Goal: Task Accomplishment & Management: Manage account settings

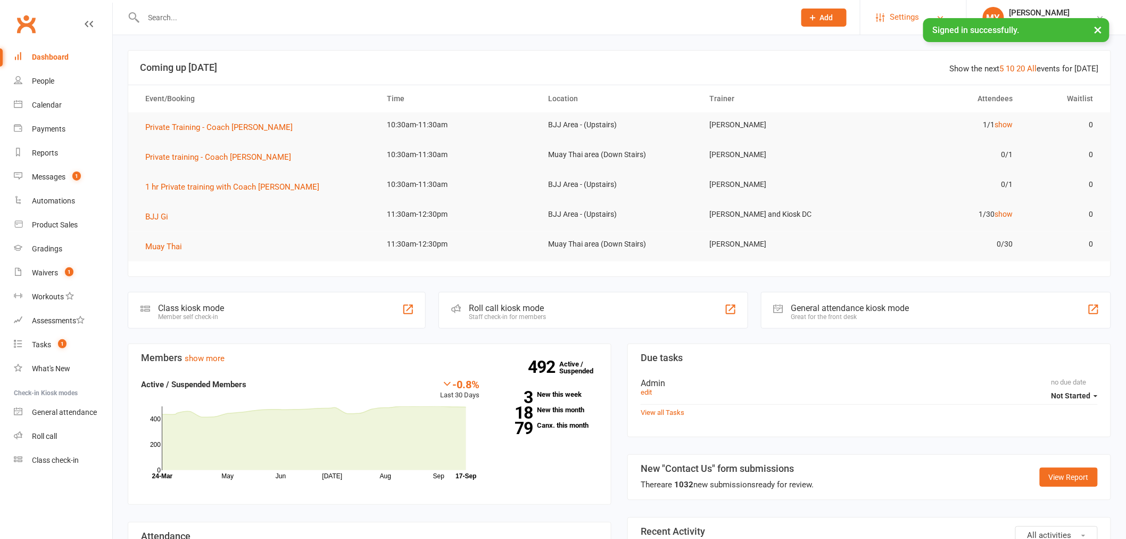
click at [907, 22] on span "Settings" at bounding box center [905, 17] width 29 height 24
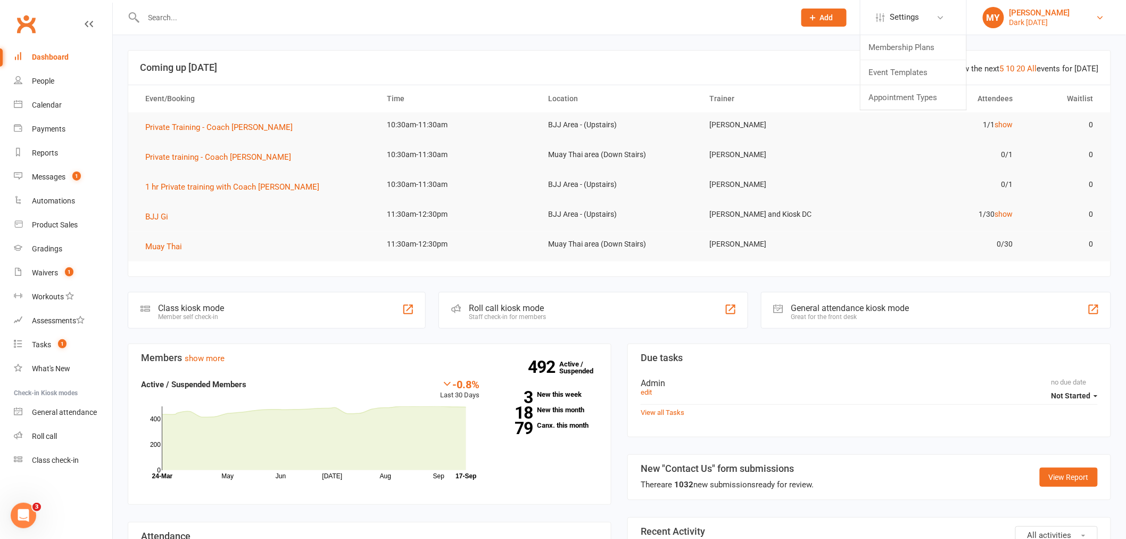
click at [1077, 9] on link "MY [PERSON_NAME] Dark [DATE]" at bounding box center [1046, 17] width 127 height 21
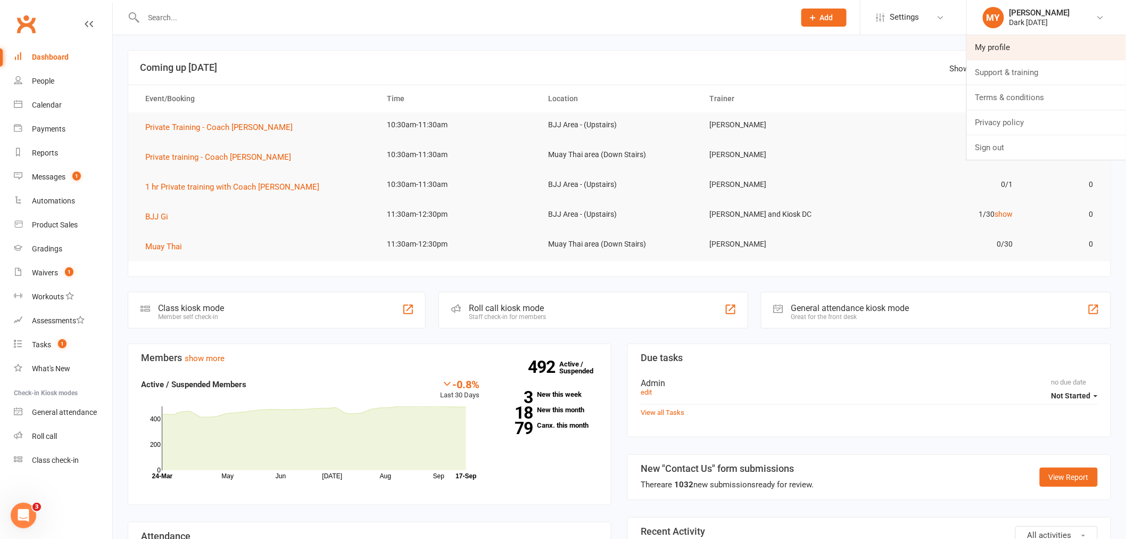
click at [1005, 45] on link "My profile" at bounding box center [1046, 47] width 159 height 24
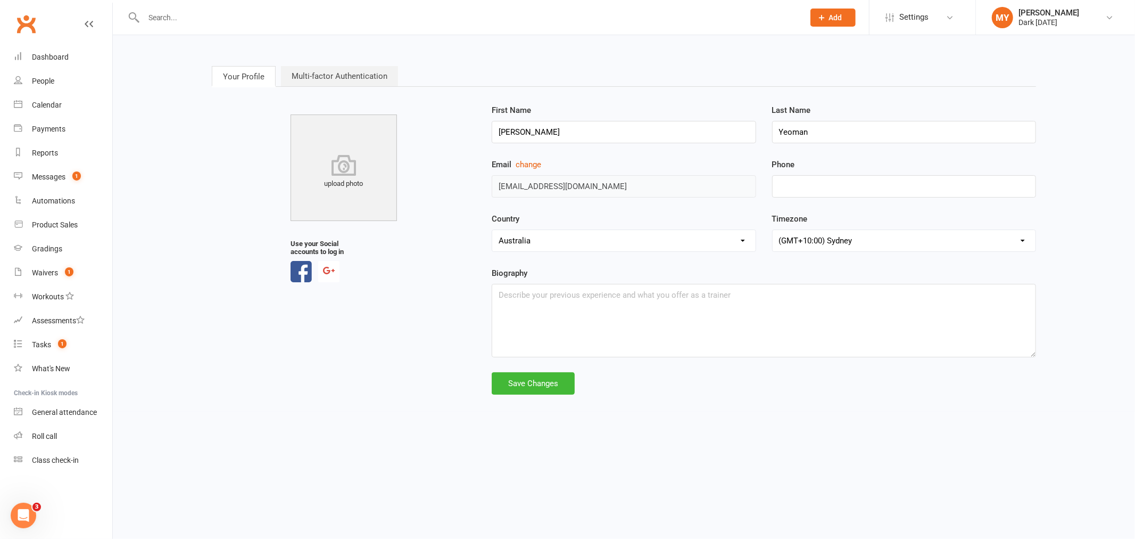
click at [345, 81] on link "Multi-factor Authentication" at bounding box center [339, 76] width 117 height 20
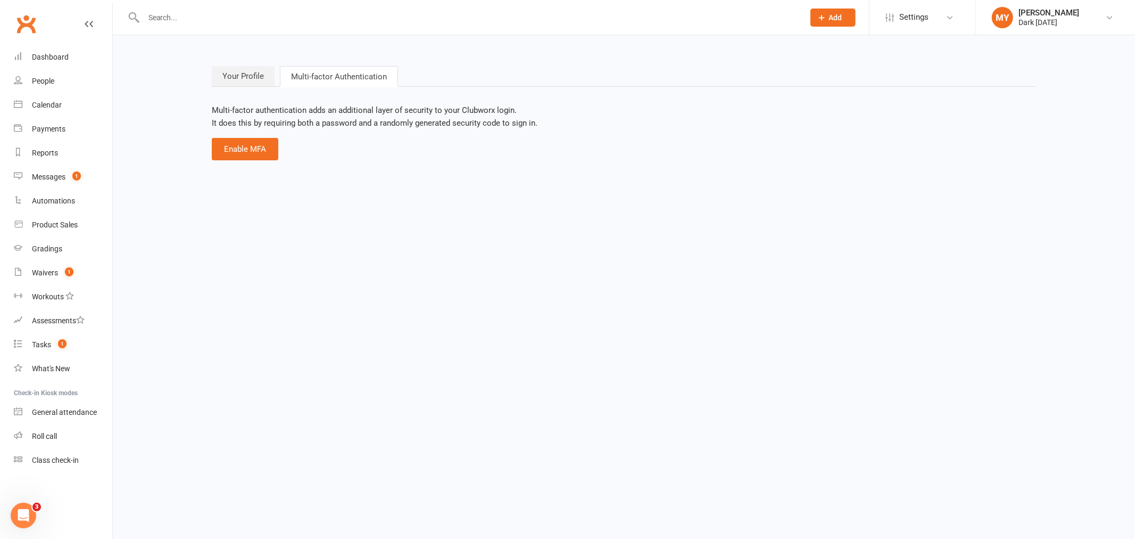
click at [258, 77] on link "Your Profile" at bounding box center [243, 76] width 63 height 20
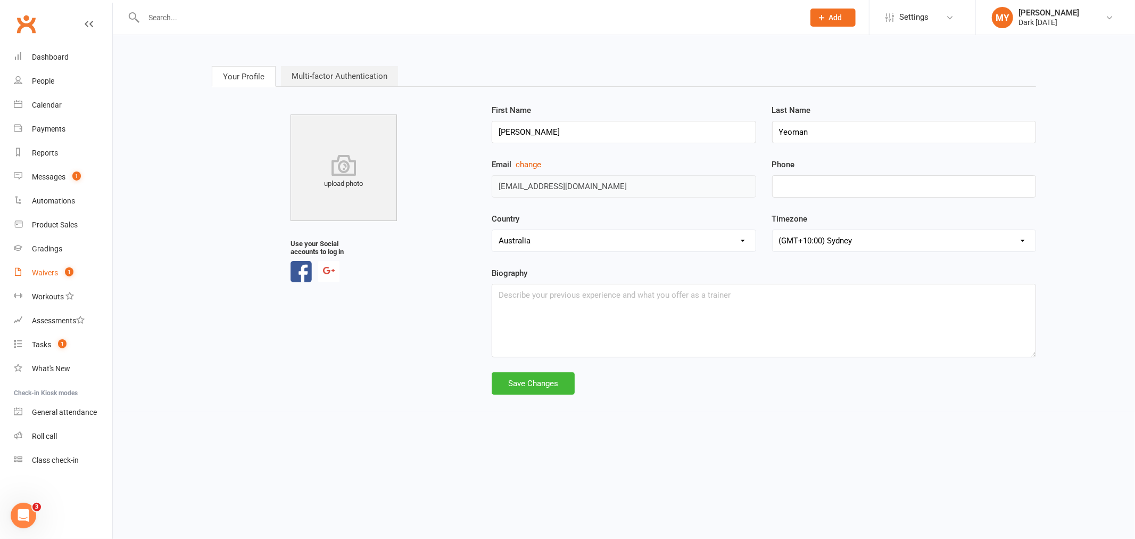
click at [64, 270] on count-badge "1" at bounding box center [67, 272] width 14 height 9
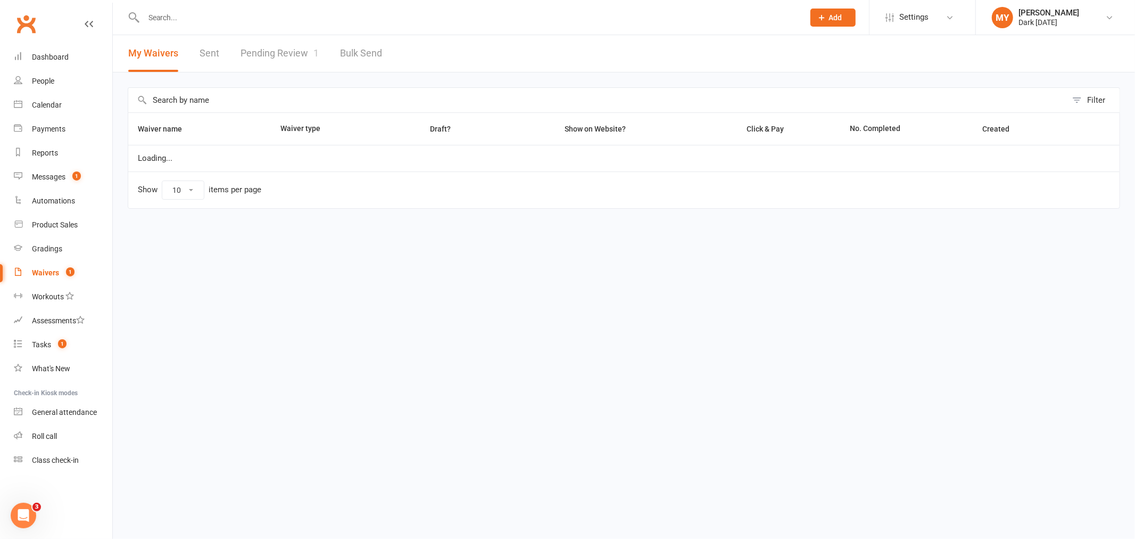
click at [280, 62] on link "Pending Review 1" at bounding box center [280, 53] width 78 height 37
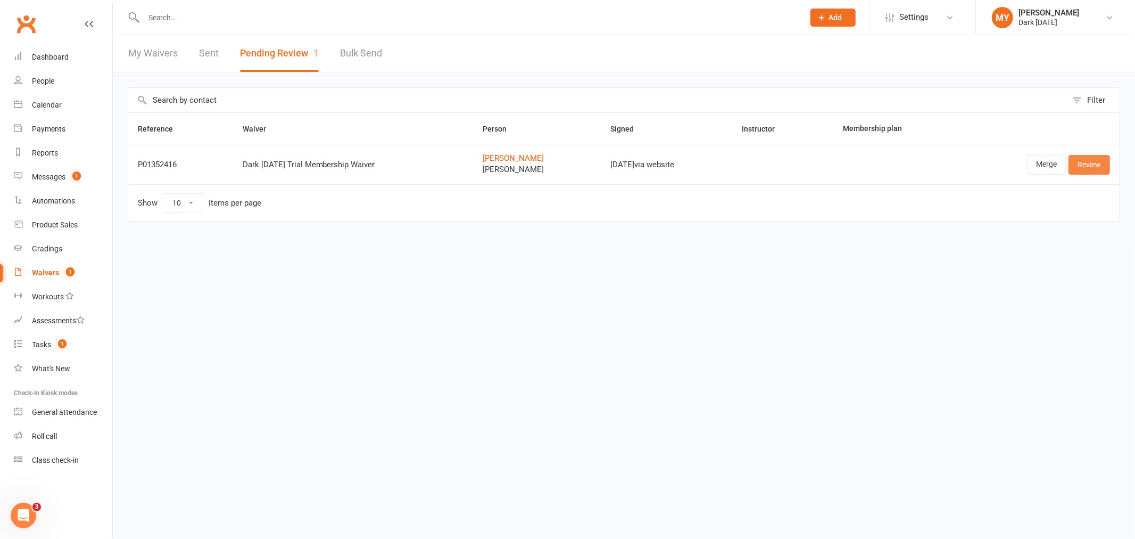
click at [1092, 161] on link "Review" at bounding box center [1090, 164] width 42 height 19
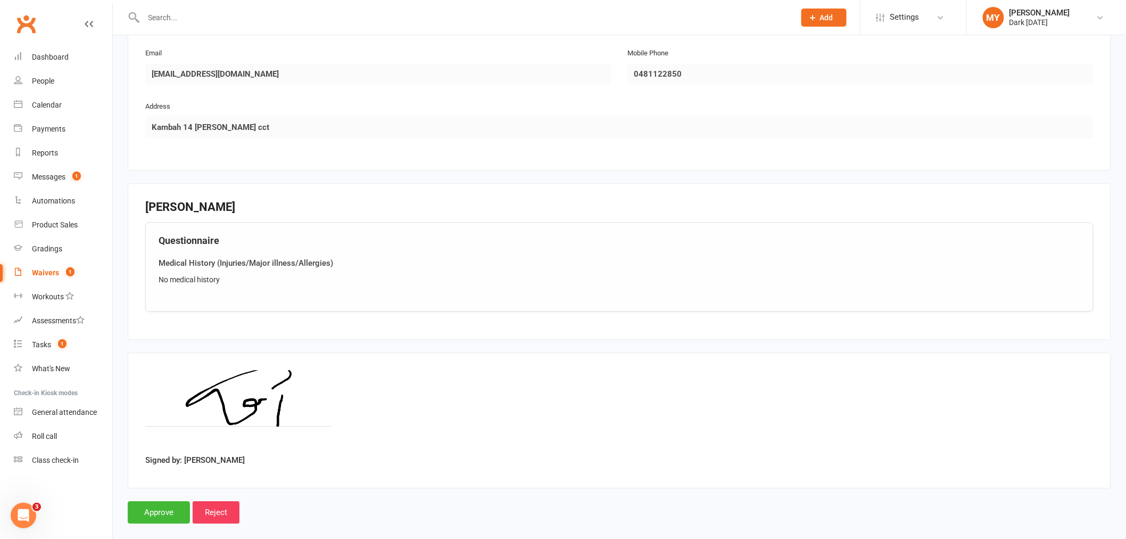
scroll to position [992, 0]
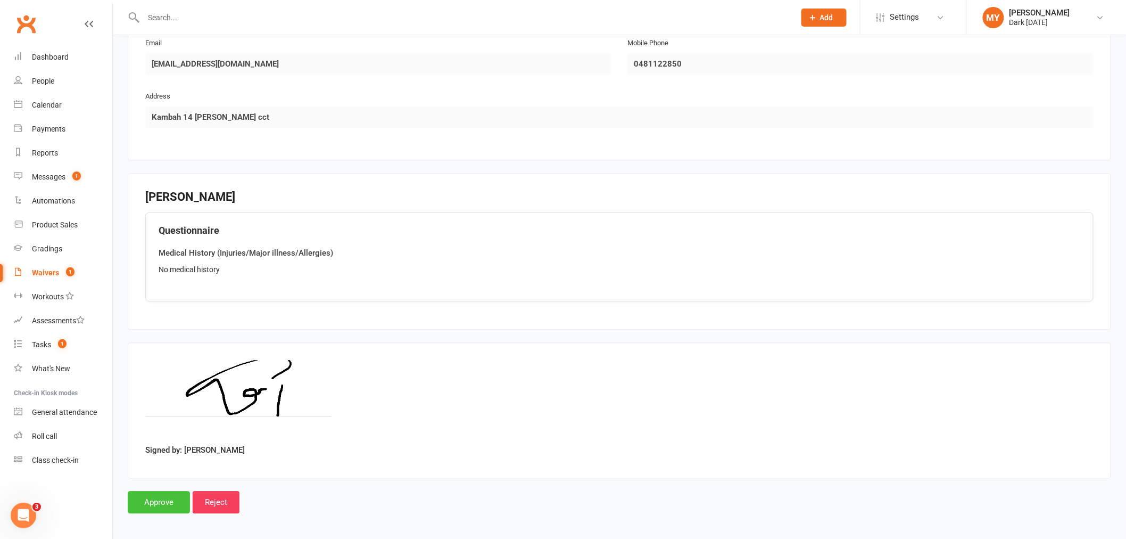
click at [168, 498] on input "Approve" at bounding box center [159, 502] width 62 height 22
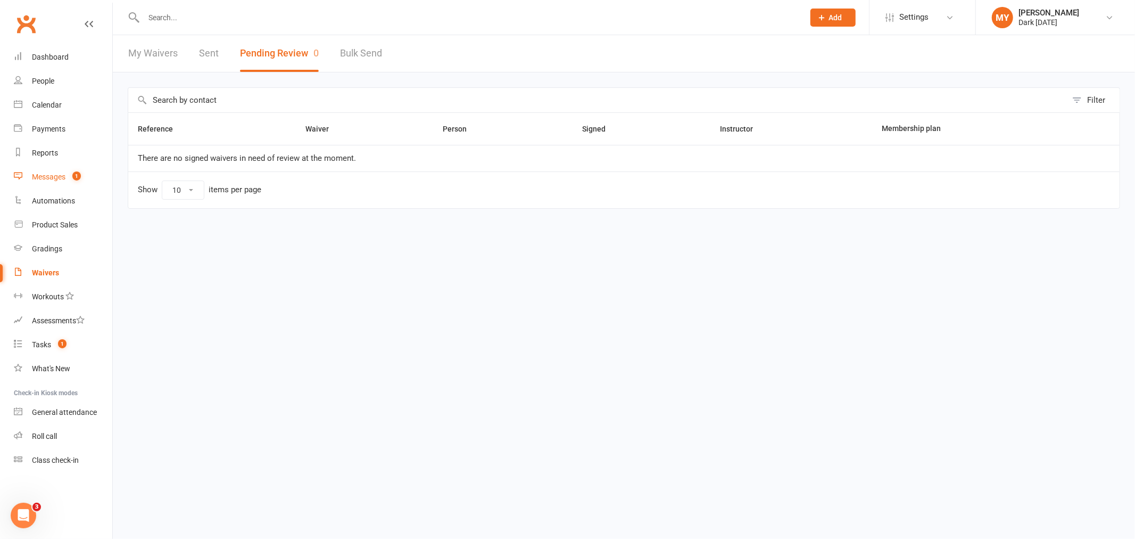
click at [93, 176] on link "Messages 1" at bounding box center [63, 177] width 98 height 24
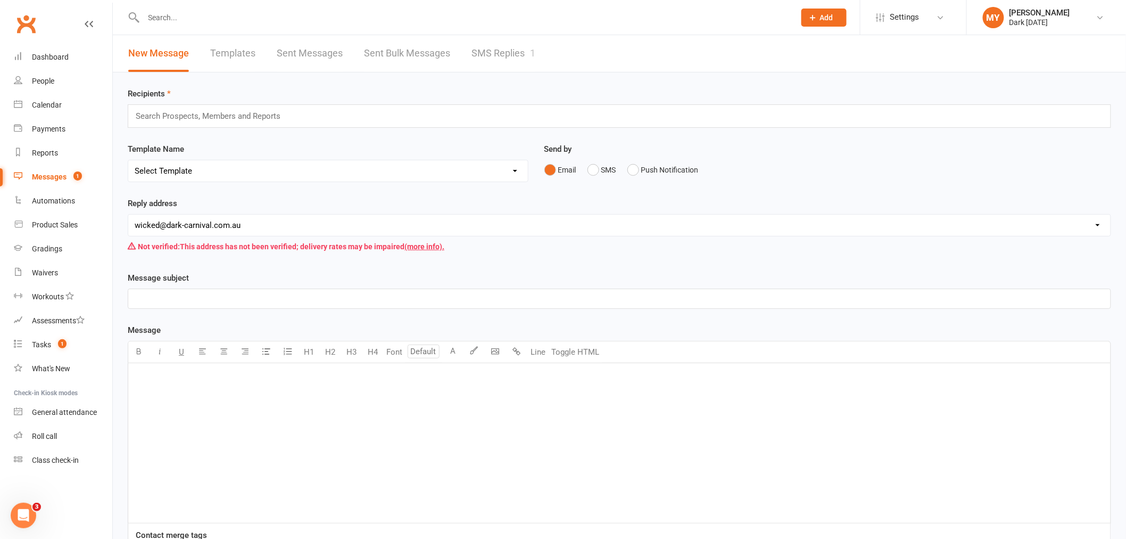
click at [493, 60] on link "SMS Replies 1" at bounding box center [504, 53] width 64 height 37
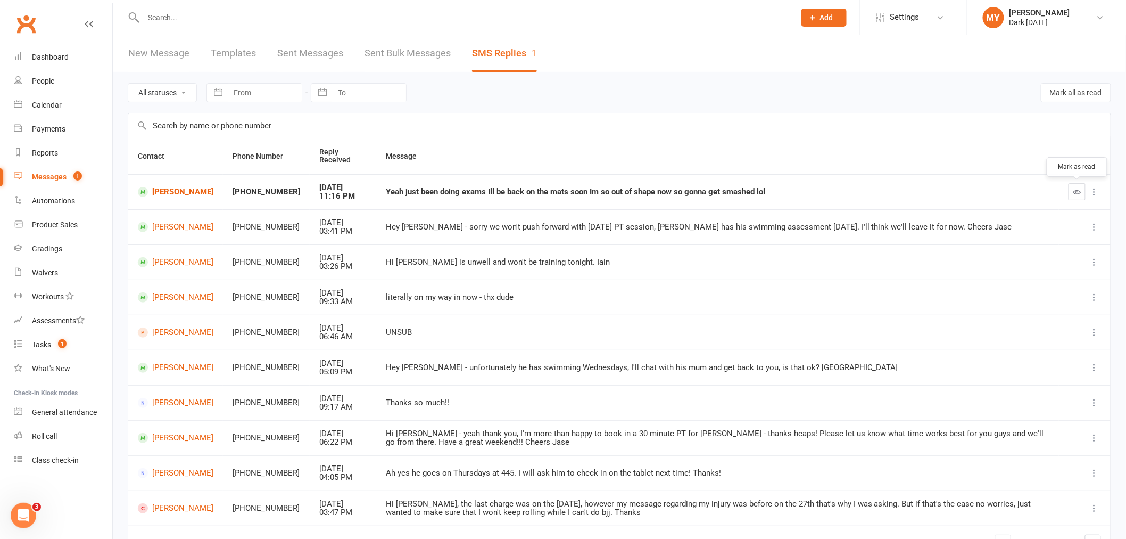
click at [1076, 192] on icon "button" at bounding box center [1078, 192] width 8 height 8
click at [211, 13] on input "text" at bounding box center [464, 17] width 647 height 15
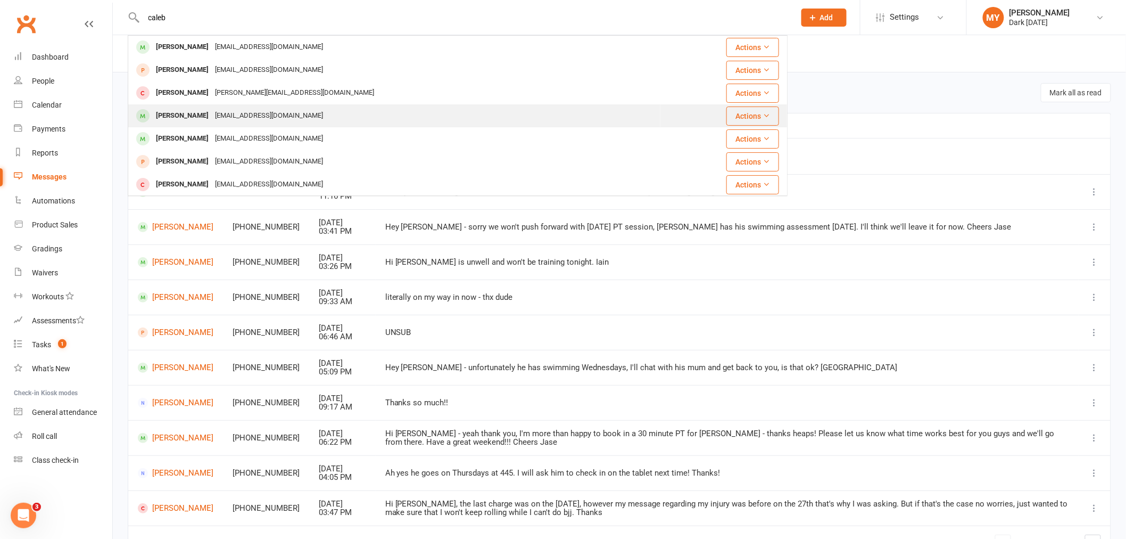
type input "caleb"
click at [226, 121] on div "[EMAIL_ADDRESS][DOMAIN_NAME]" at bounding box center [269, 115] width 114 height 15
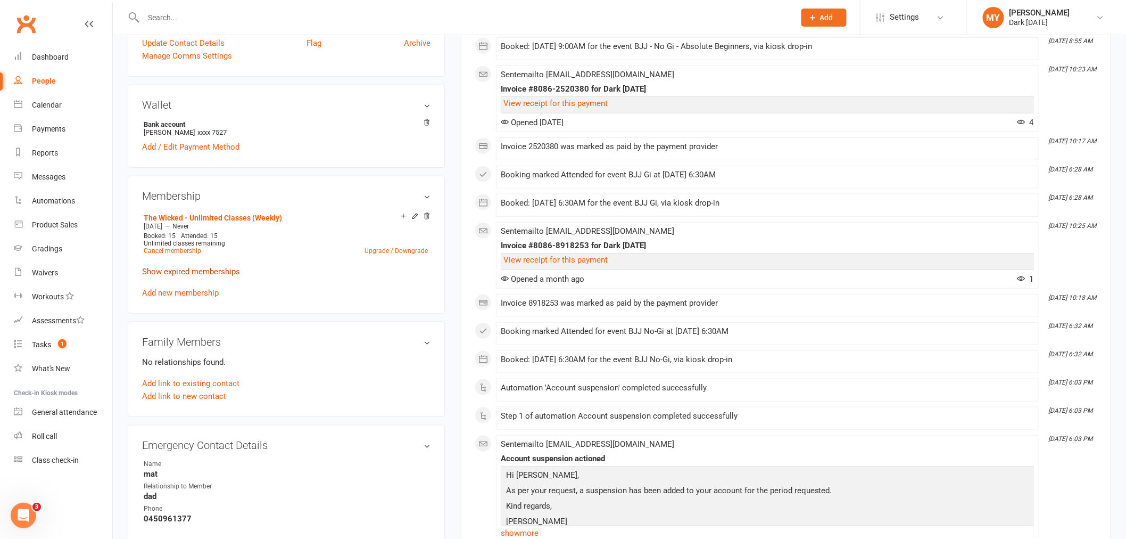
scroll to position [295, 0]
click at [184, 248] on link "Cancel membership" at bounding box center [172, 249] width 57 height 7
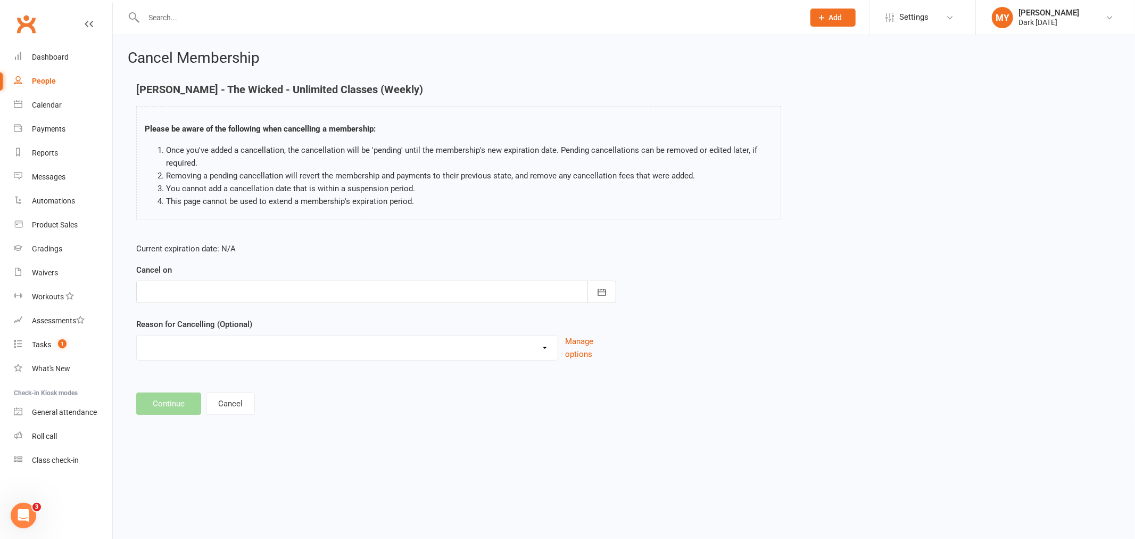
click at [205, 299] on div at bounding box center [376, 292] width 480 height 22
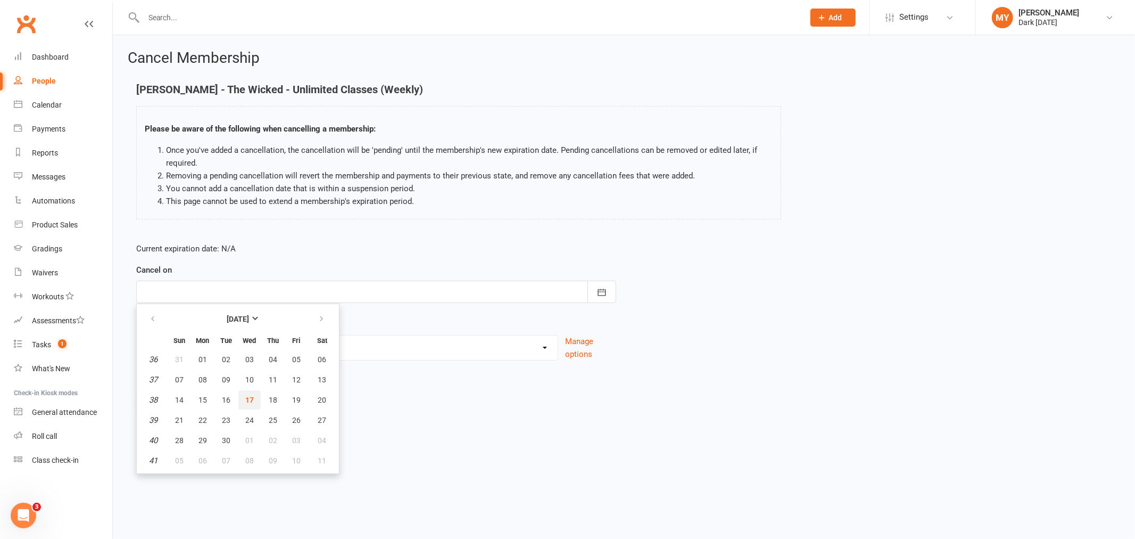
click at [250, 397] on span "17" at bounding box center [249, 400] width 9 height 9
type input "[DATE]"
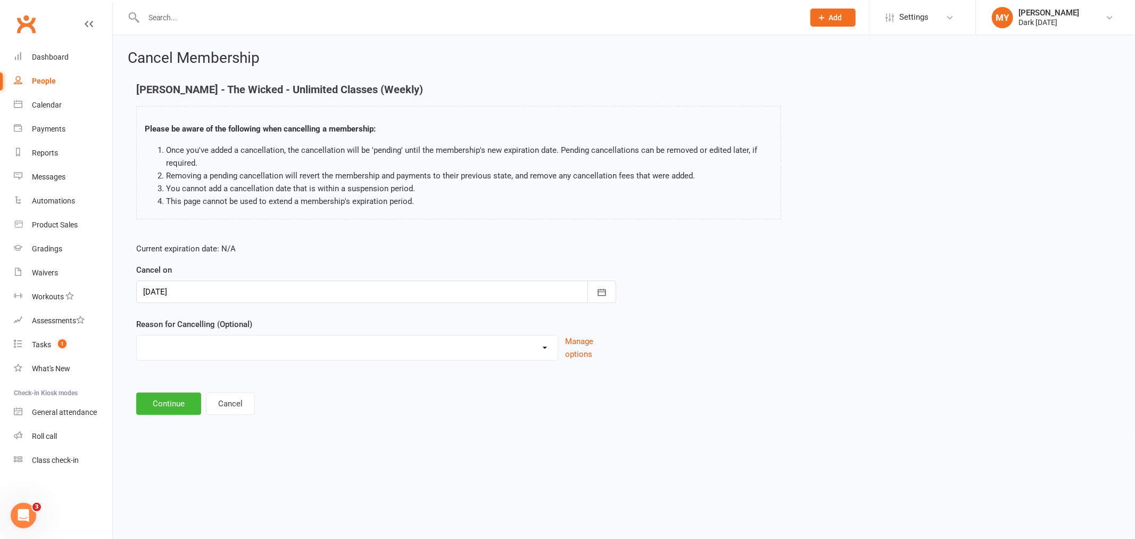
click at [222, 342] on select "Holiday Injury Other reason" at bounding box center [347, 345] width 421 height 21
select select "1"
click at [137, 335] on select "Holiday Injury Other reason" at bounding box center [347, 345] width 421 height 21
click at [162, 403] on button "Continue" at bounding box center [168, 403] width 65 height 22
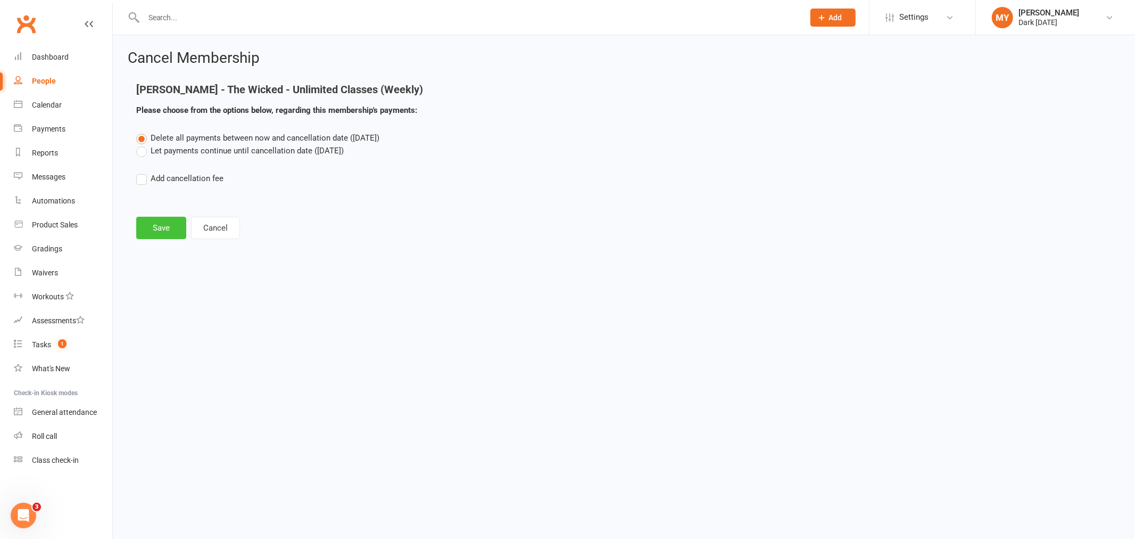
click at [155, 225] on button "Save" at bounding box center [161, 228] width 50 height 22
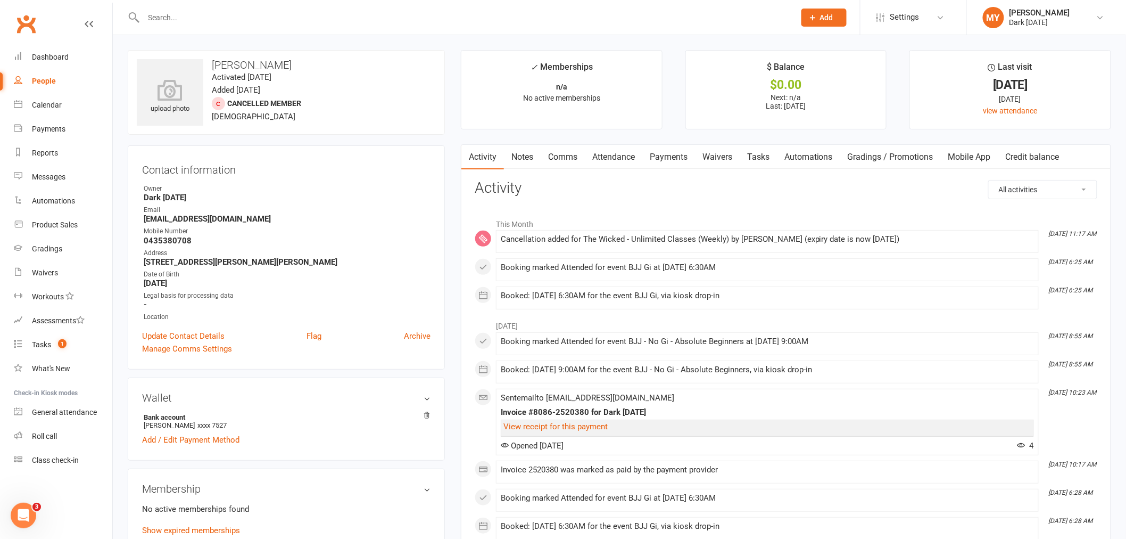
click at [190, 18] on input "text" at bounding box center [464, 17] width 647 height 15
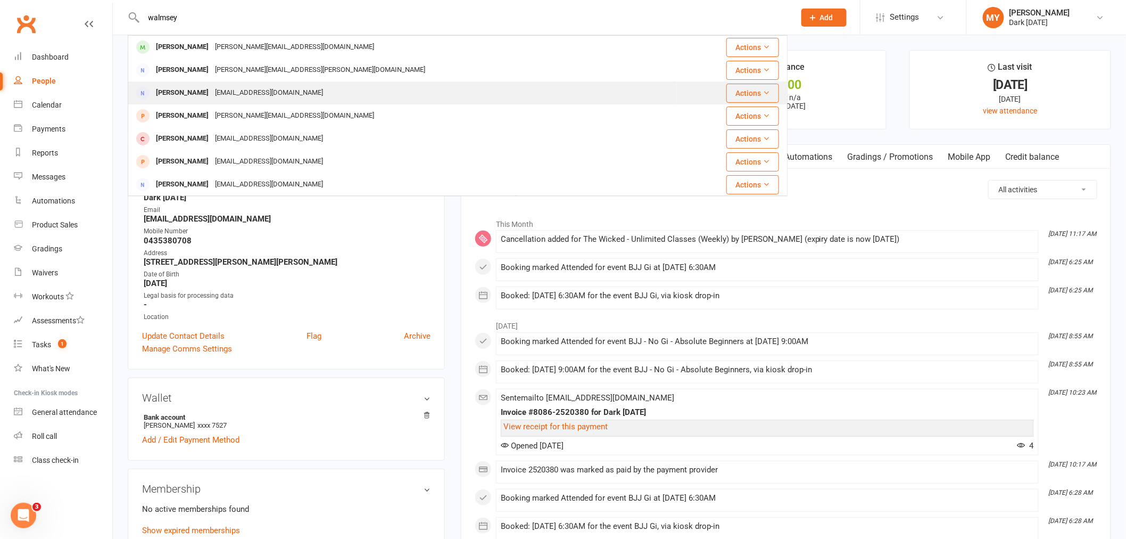
type input "walmsey"
click at [233, 91] on div "[EMAIL_ADDRESS][DOMAIN_NAME]" at bounding box center [269, 92] width 114 height 15
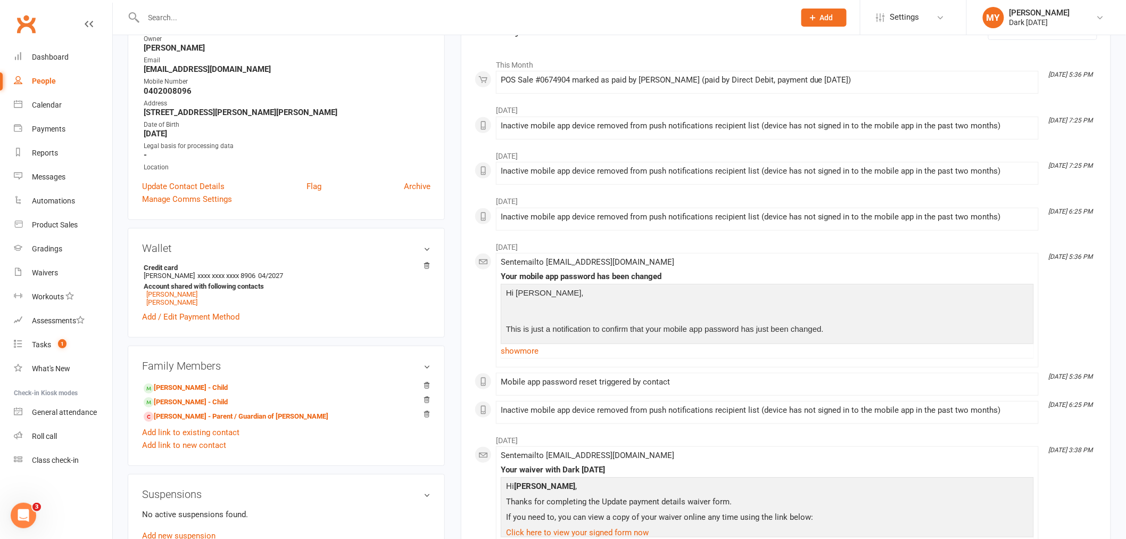
scroll to position [177, 0]
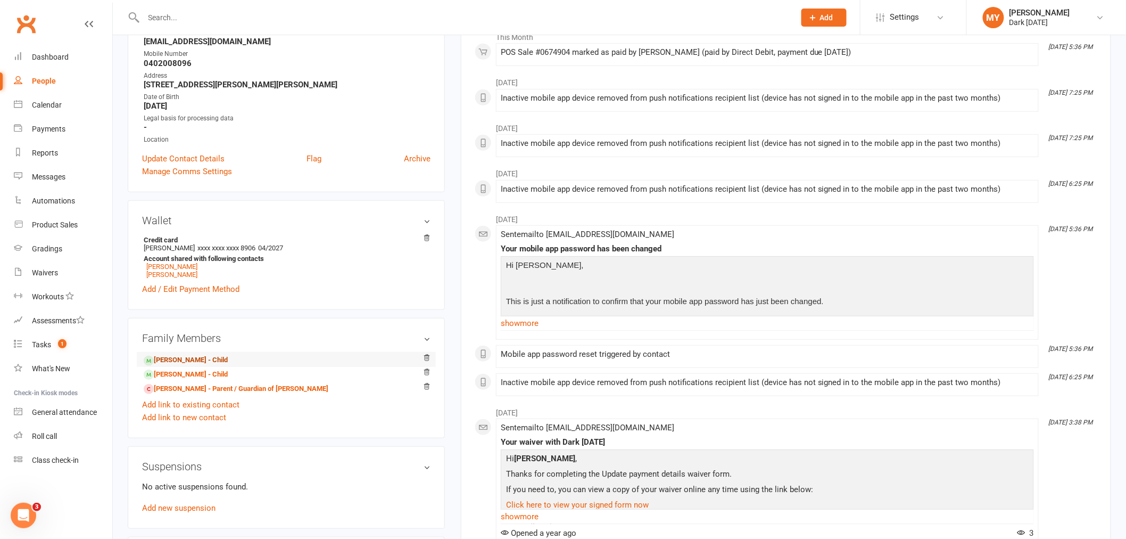
click at [191, 365] on link "[PERSON_NAME] - Child" at bounding box center [186, 360] width 84 height 11
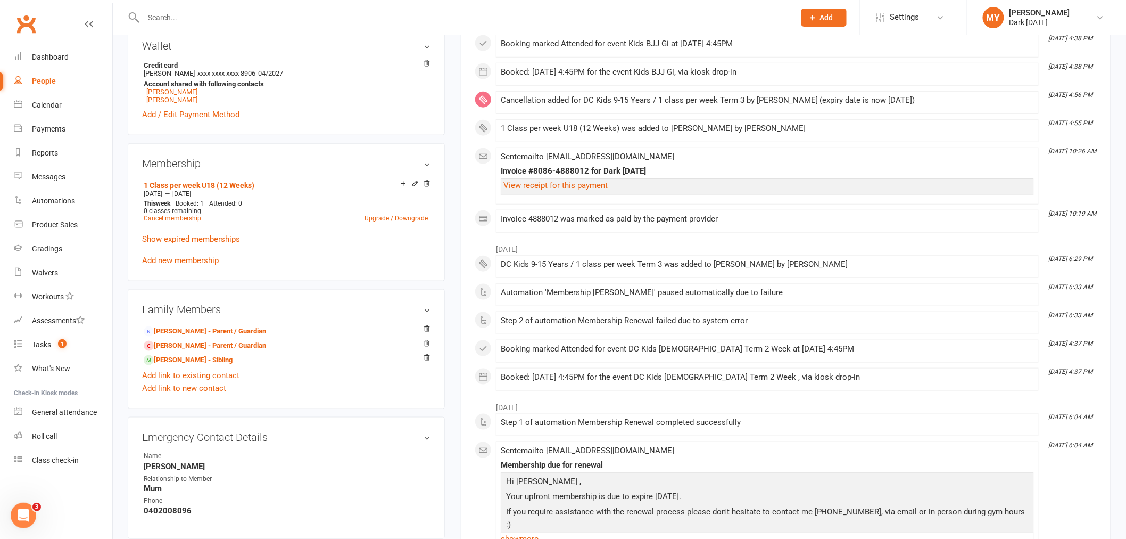
scroll to position [355, 0]
click at [186, 359] on link "[PERSON_NAME] - Sibling" at bounding box center [188, 359] width 89 height 11
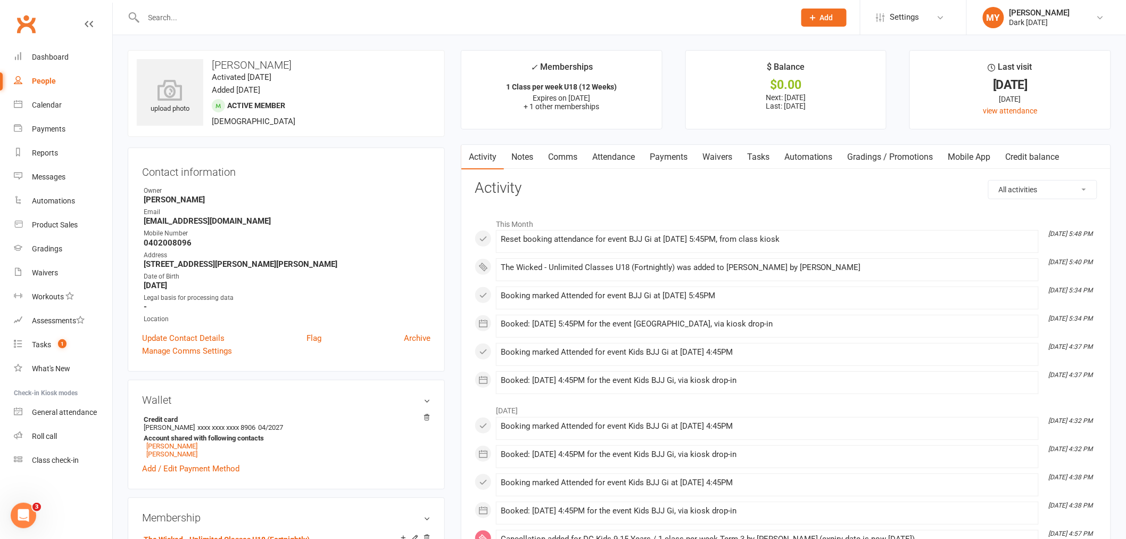
click at [664, 151] on link "Payments" at bounding box center [668, 157] width 53 height 24
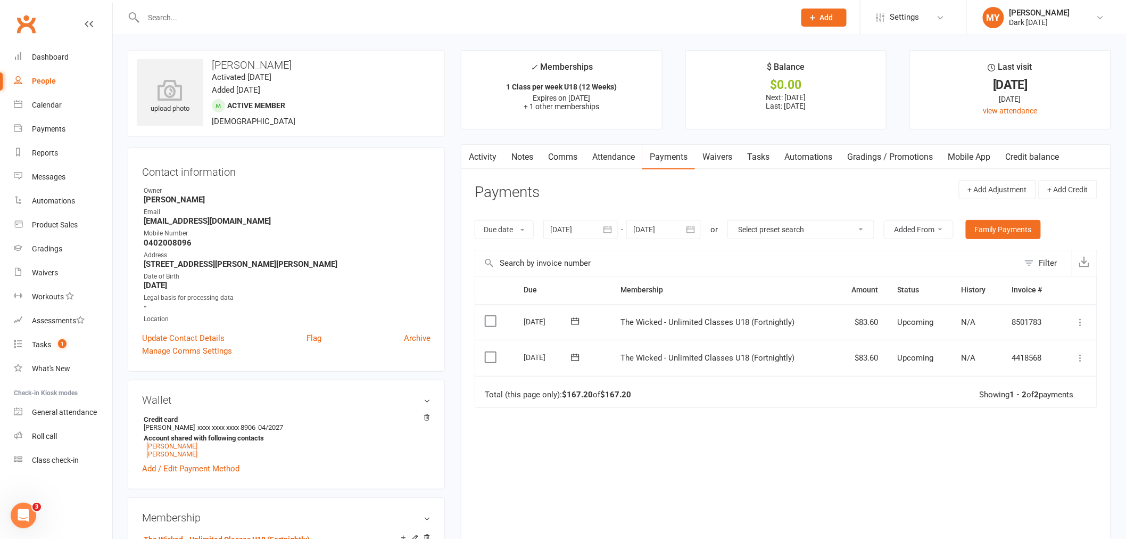
scroll to position [236, 0]
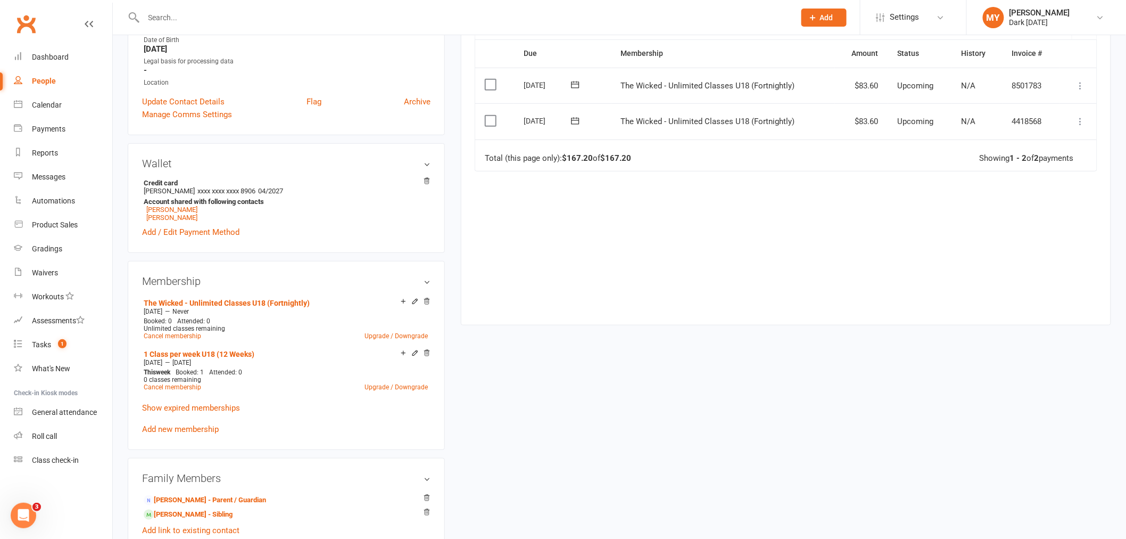
click at [706, 301] on div "Due Contact Membership Amount Status History Invoice # Select this [DATE] [PERS…" at bounding box center [786, 173] width 623 height 269
click at [179, 2] on div at bounding box center [458, 17] width 660 height 35
click at [178, 11] on input "text" at bounding box center [464, 17] width 647 height 15
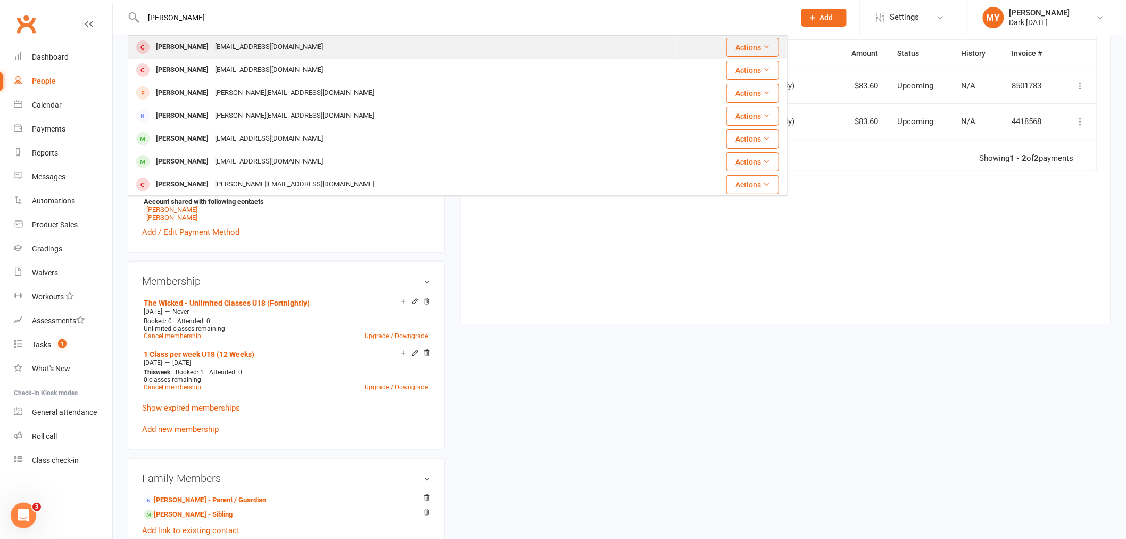
type input "[PERSON_NAME]"
click at [192, 47] on div "[PERSON_NAME]" at bounding box center [182, 46] width 59 height 15
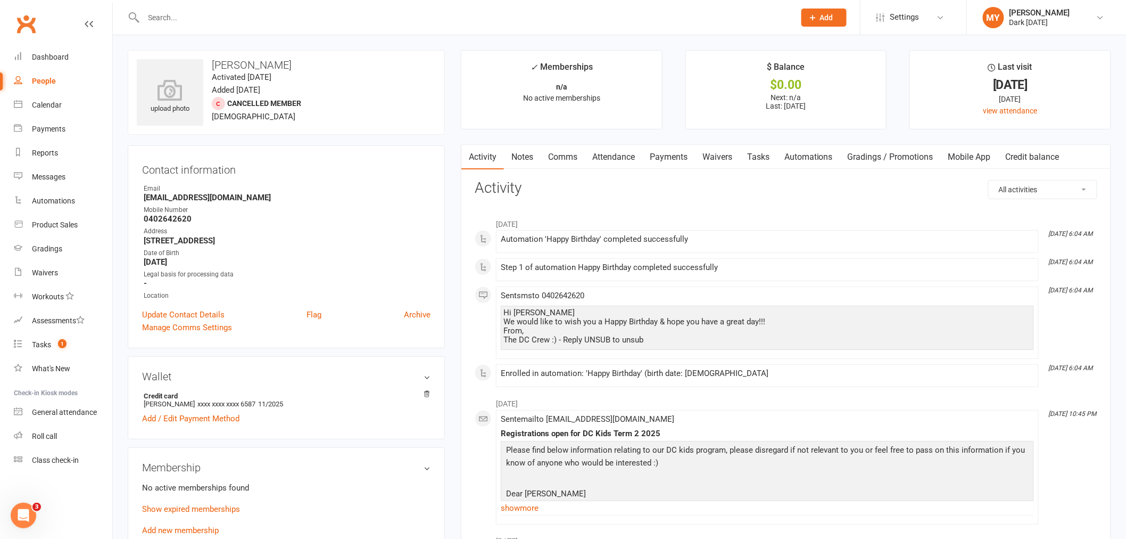
click at [719, 156] on link "Waivers" at bounding box center [717, 157] width 45 height 24
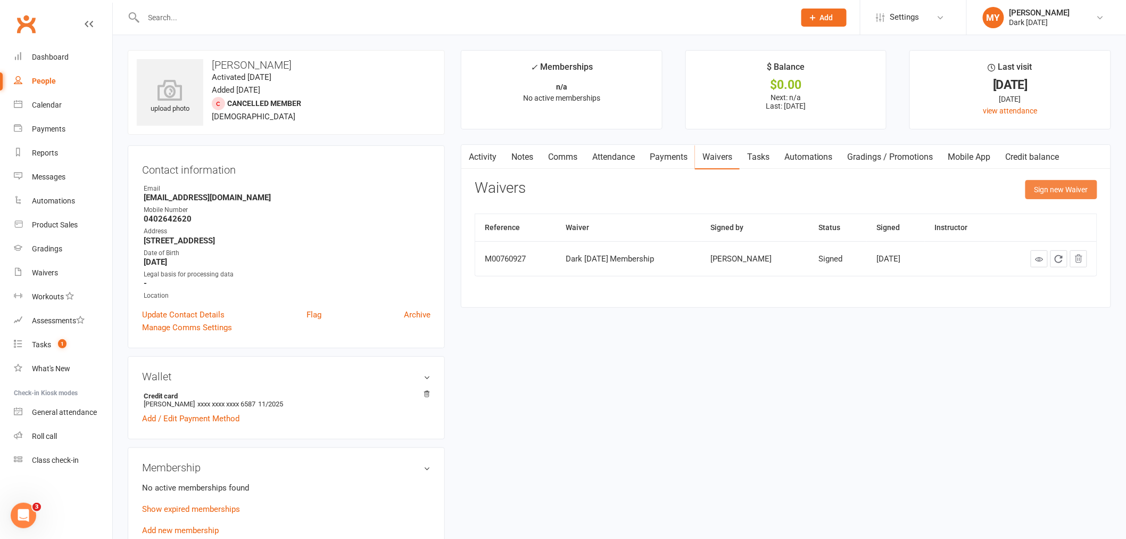
click at [1043, 188] on button "Sign new Waiver" at bounding box center [1062, 189] width 72 height 19
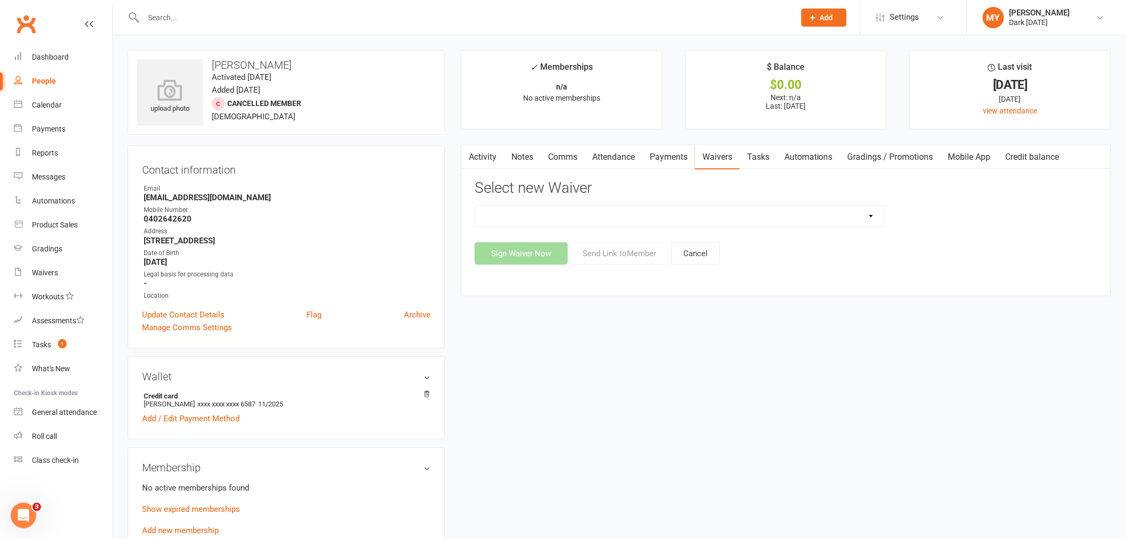
drag, startPoint x: 532, startPoint y: 213, endPoint x: 534, endPoint y: 219, distance: 6.1
click at [532, 213] on select "Dark [DATE] Membership Dark [DATE] Membership waiver - no EDDR Dark [DATE] Tria…" at bounding box center [679, 215] width 409 height 21
select select "9904"
click at [475, 205] on select "Dark [DATE] Membership Dark [DATE] Membership waiver - no EDDR Dark [DATE] Tria…" at bounding box center [679, 215] width 409 height 21
click at [630, 233] on div "Dark [DATE] Membership Dark [DATE] Membership waiver - no EDDR Dark [DATE] Tria…" at bounding box center [786, 235] width 623 height 60
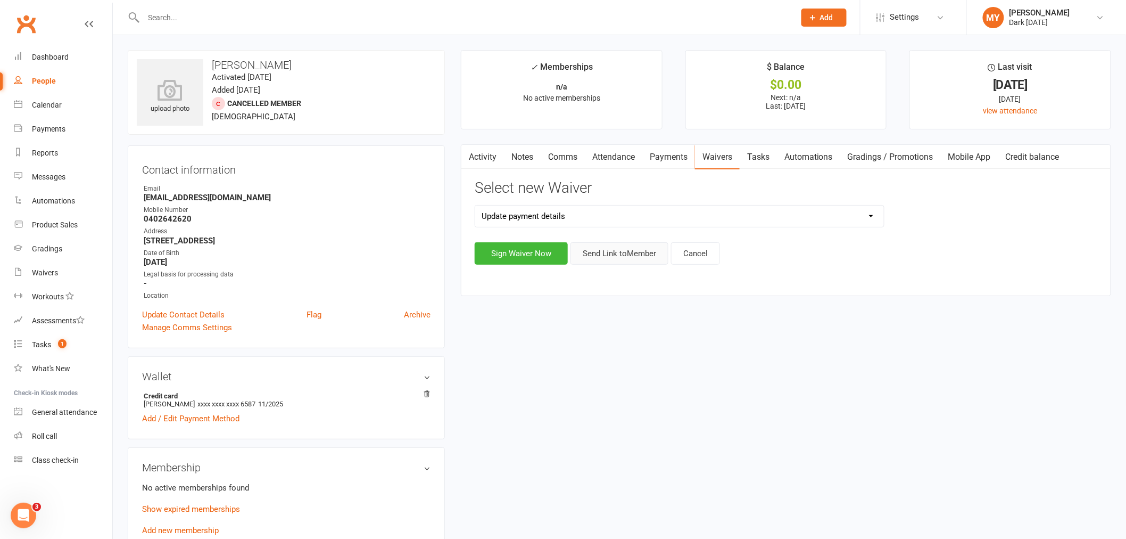
click at [624, 250] on button "Send Link to Member" at bounding box center [620, 253] width 98 height 22
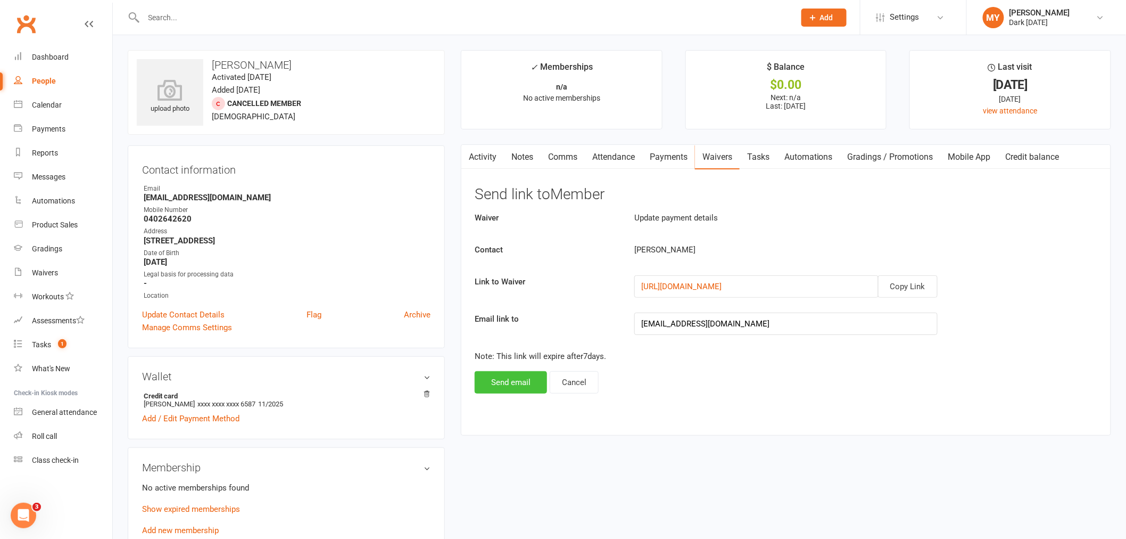
click at [499, 381] on button "Send email" at bounding box center [511, 382] width 72 height 22
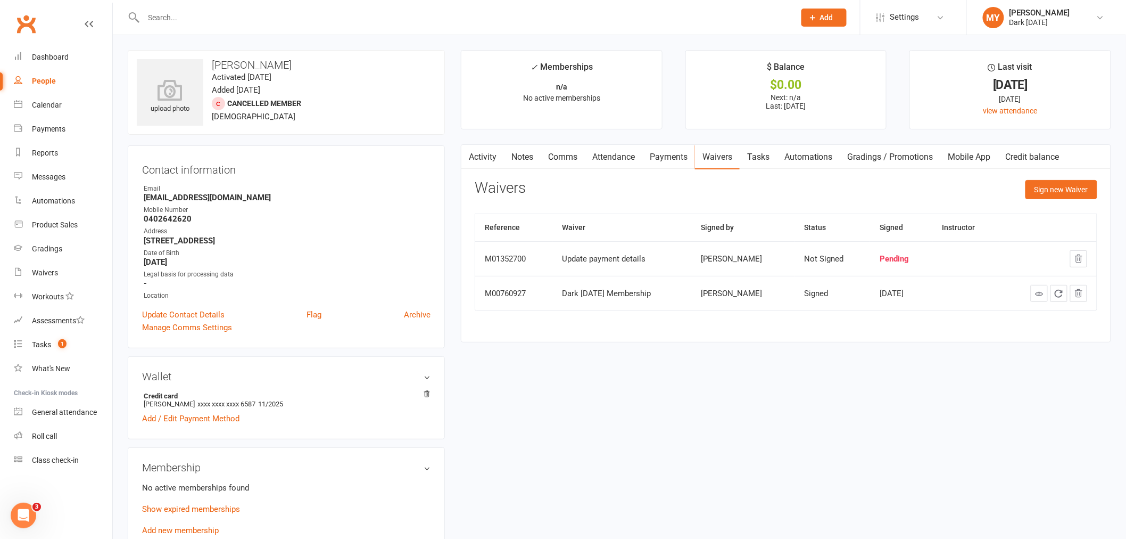
click at [262, 19] on input "text" at bounding box center [464, 17] width 647 height 15
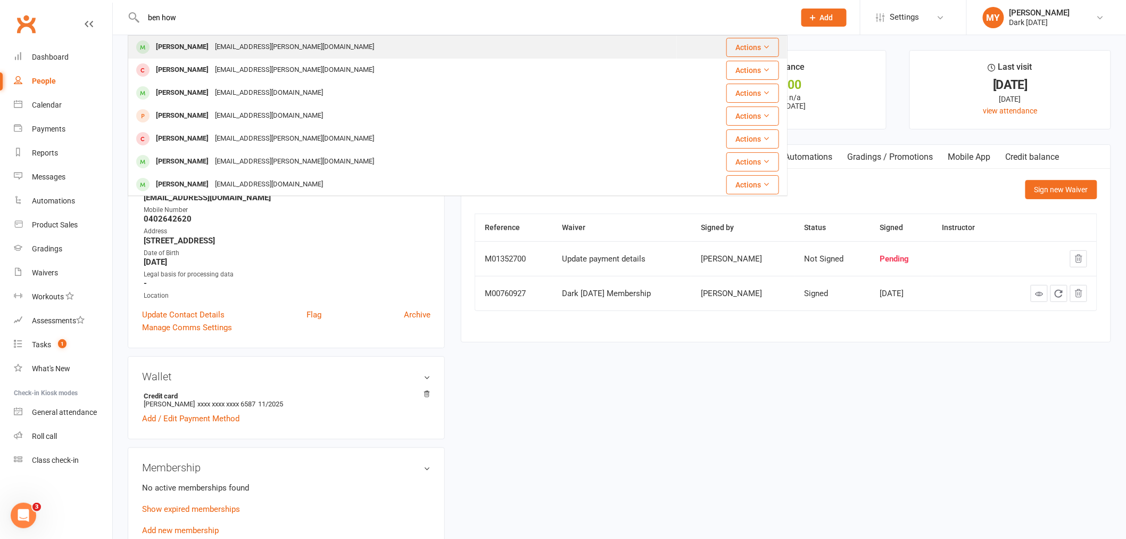
type input "ben how"
click at [240, 48] on div "[EMAIL_ADDRESS][PERSON_NAME][DOMAIN_NAME]" at bounding box center [295, 46] width 166 height 15
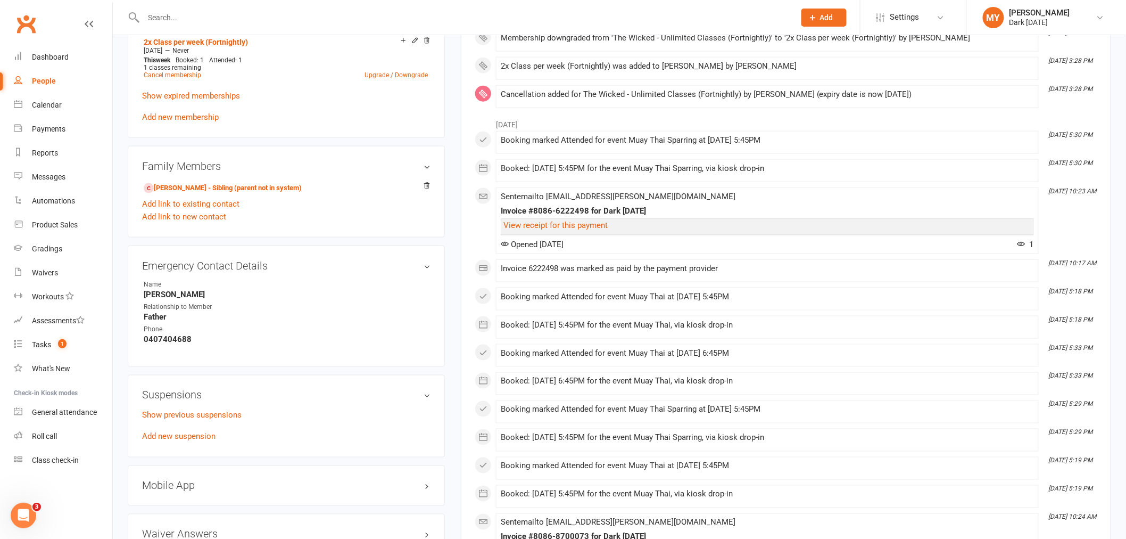
scroll to position [473, 0]
click at [167, 438] on link "Add new suspension" at bounding box center [178, 435] width 73 height 10
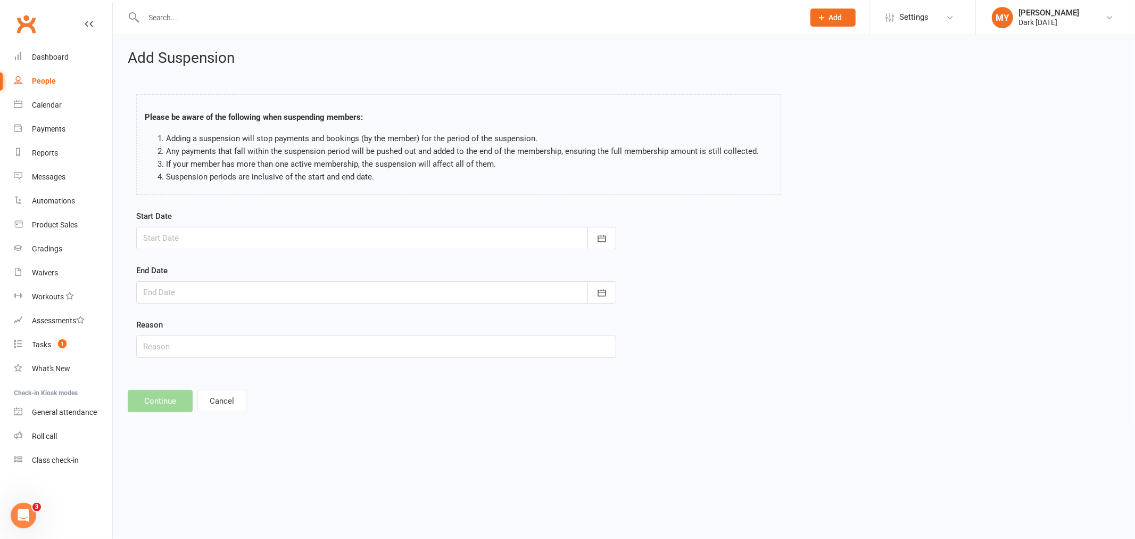
click at [331, 234] on div at bounding box center [376, 238] width 480 height 22
click at [245, 382] on span "01" at bounding box center [249, 386] width 9 height 9
type input "[DATE]"
click at [198, 286] on div at bounding box center [376, 292] width 480 height 22
click at [321, 310] on button "button" at bounding box center [322, 319] width 23 height 19
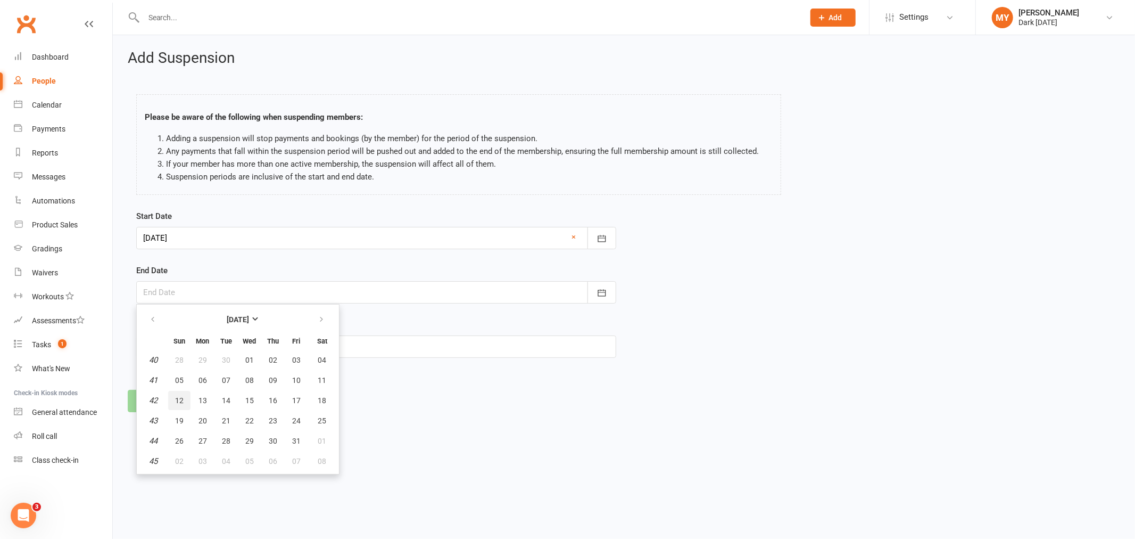
click at [184, 402] on button "12" at bounding box center [179, 400] width 22 height 19
type input "[DATE]"
click at [172, 349] on input "text" at bounding box center [376, 346] width 480 height 22
type input "Travel"
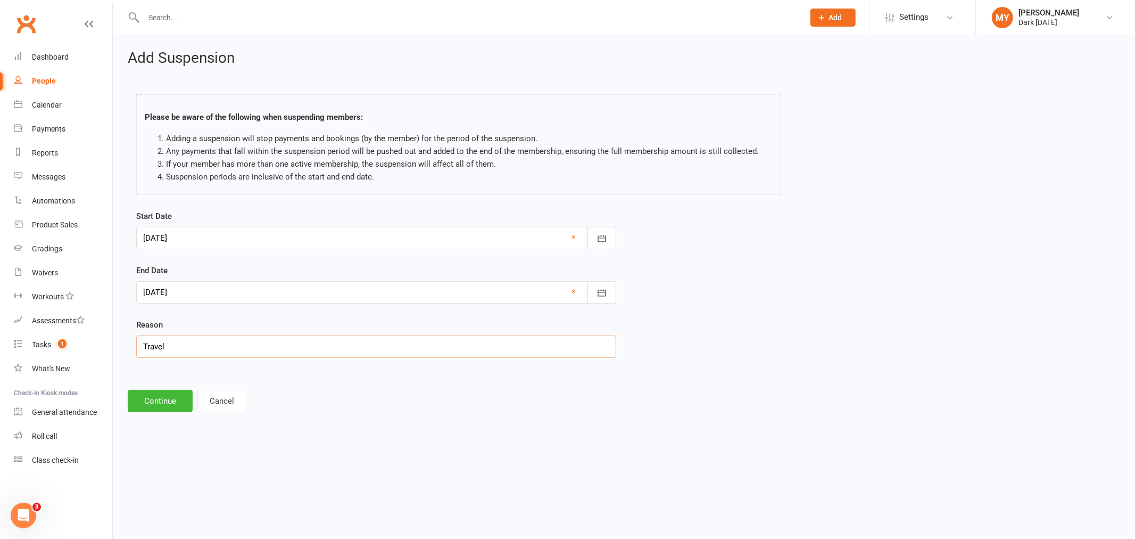
click at [220, 339] on input "Travel" at bounding box center [376, 346] width 480 height 22
click at [170, 396] on button "Continue" at bounding box center [160, 401] width 65 height 22
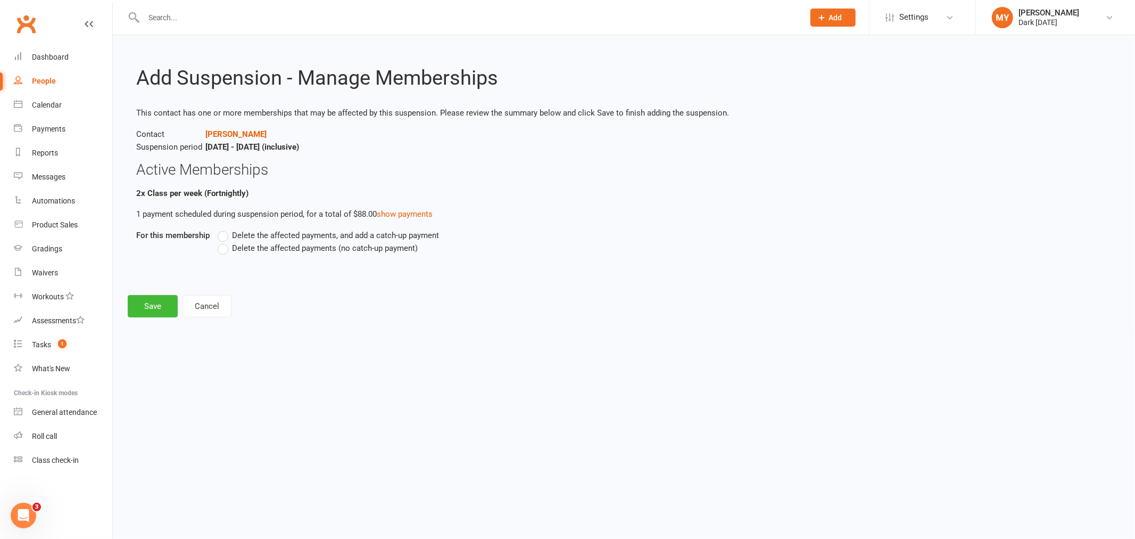
click at [251, 235] on span "Delete the affected payments, and add a catch-up payment" at bounding box center [335, 234] width 207 height 11
click at [225, 229] on input "Delete the affected payments, and add a catch-up payment" at bounding box center [221, 229] width 7 height 0
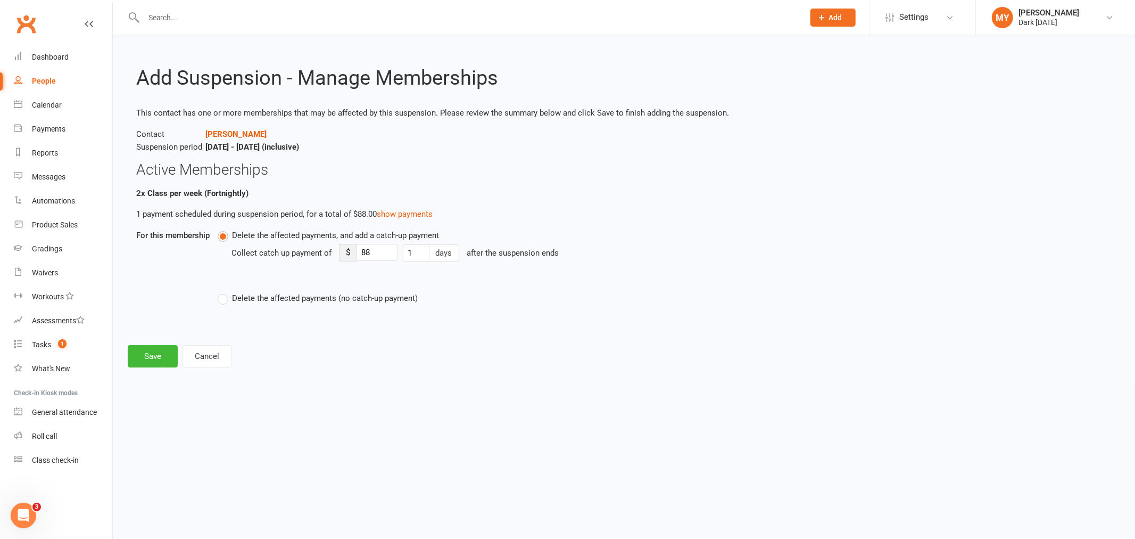
click at [245, 304] on label "Delete the affected payments (no catch-up payment)" at bounding box center [318, 298] width 200 height 13
click at [225, 292] on input "Delete the affected payments (no catch-up payment)" at bounding box center [221, 292] width 7 height 0
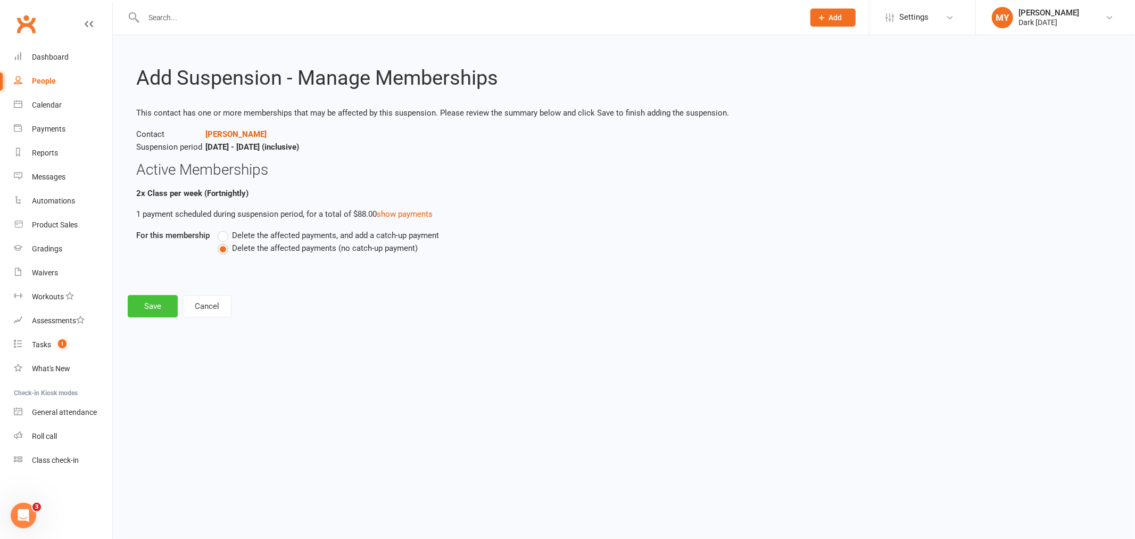
click at [170, 302] on button "Save" at bounding box center [153, 306] width 50 height 22
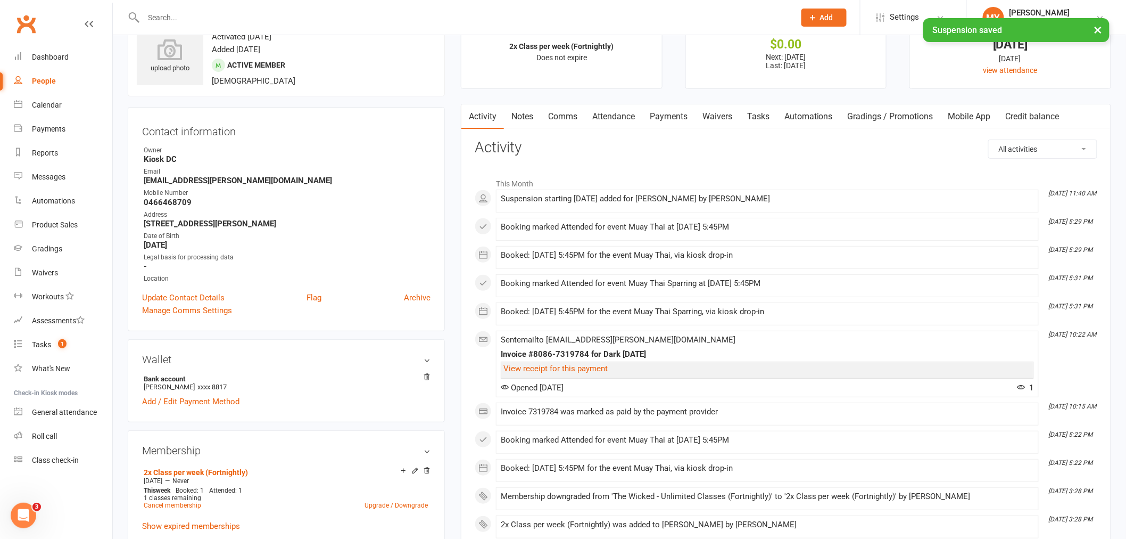
scroll to position [59, 0]
